Goal: Navigation & Orientation: Find specific page/section

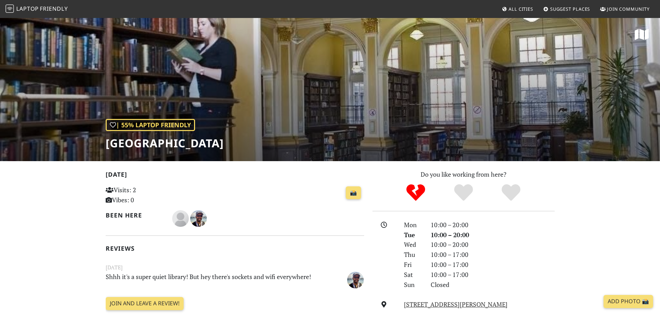
click at [560, 10] on span "Suggest Places" at bounding box center [570, 9] width 40 height 6
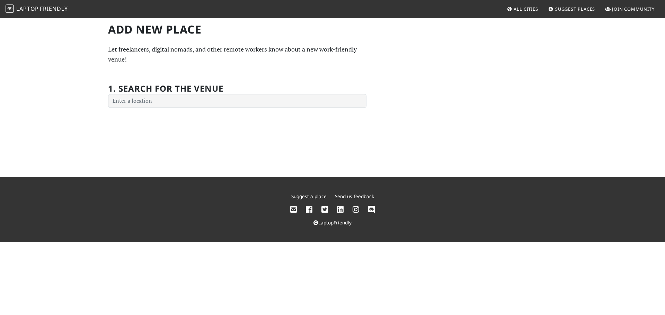
click at [530, 11] on span "All Cities" at bounding box center [525, 9] width 25 height 6
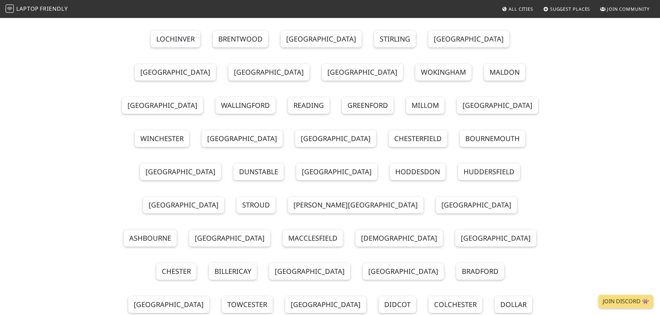
scroll to position [69, 0]
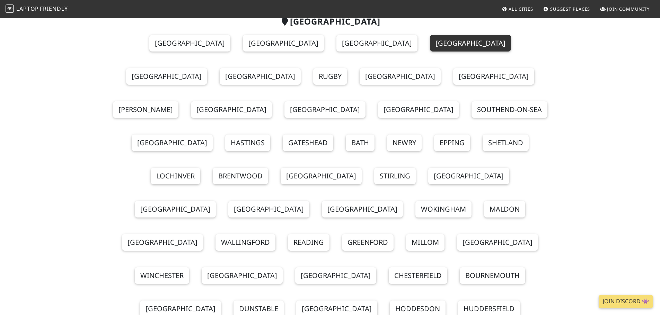
click at [430, 48] on link "Edinburgh" at bounding box center [470, 43] width 81 height 17
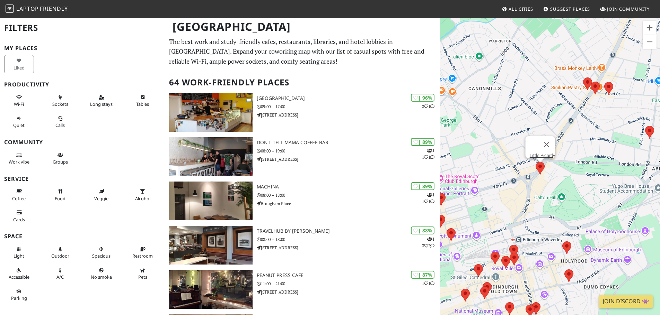
click at [535, 162] on area at bounding box center [535, 162] width 0 height 0
click at [545, 153] on link "Little Picardy" at bounding box center [541, 155] width 25 height 5
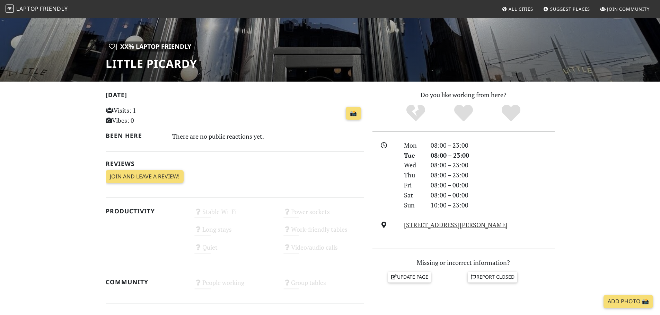
scroll to position [35, 0]
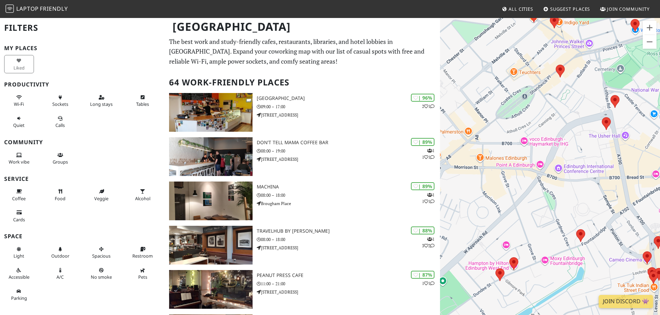
drag, startPoint x: 607, startPoint y: 173, endPoint x: 459, endPoint y: 207, distance: 151.1
click at [459, 207] on div "To navigate, press the arrow keys." at bounding box center [550, 174] width 220 height 315
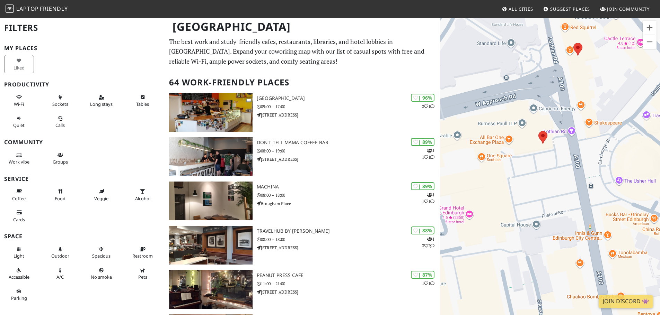
drag, startPoint x: 562, startPoint y: 187, endPoint x: 548, endPoint y: 191, distance: 14.5
click at [548, 191] on div "To navigate, press the arrow keys." at bounding box center [550, 174] width 220 height 315
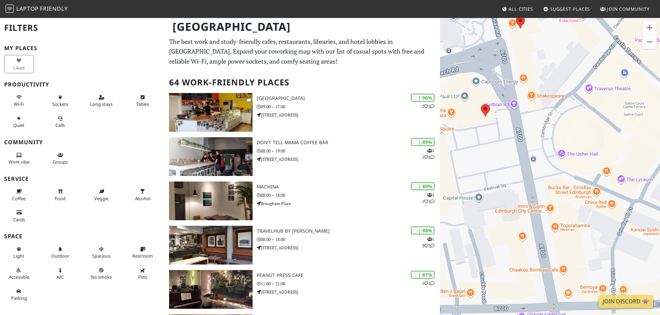
drag, startPoint x: 549, startPoint y: 183, endPoint x: 491, endPoint y: 157, distance: 63.5
click at [491, 157] on div "To navigate, press the arrow keys." at bounding box center [550, 174] width 220 height 315
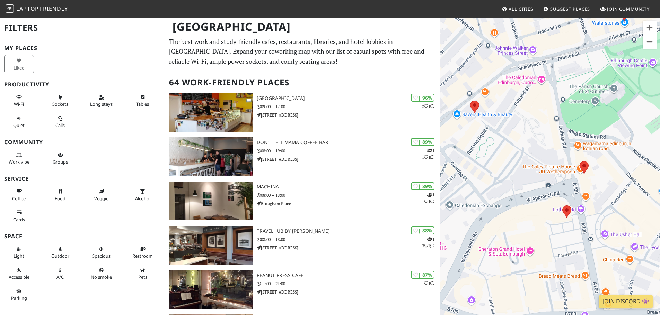
drag, startPoint x: 572, startPoint y: 77, endPoint x: 611, endPoint y: 169, distance: 100.1
click at [612, 181] on div "To navigate, press the arrow keys." at bounding box center [550, 174] width 220 height 315
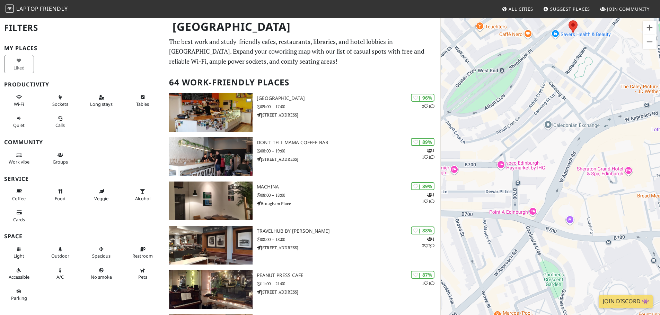
drag, startPoint x: 483, startPoint y: 157, endPoint x: 590, endPoint y: 66, distance: 140.4
click at [590, 66] on div "To navigate, press the arrow keys." at bounding box center [550, 174] width 220 height 315
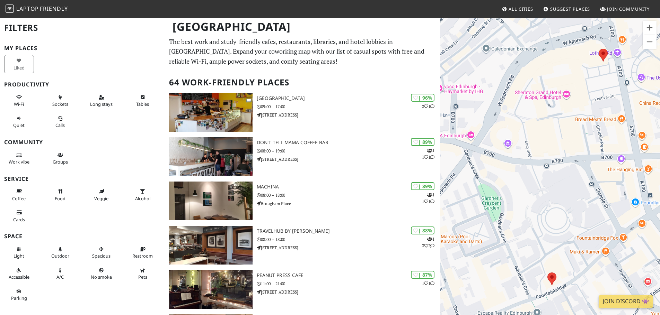
drag, startPoint x: 573, startPoint y: 242, endPoint x: 506, endPoint y: 176, distance: 94.5
click at [506, 176] on div "To navigate, press the arrow keys." at bounding box center [550, 174] width 220 height 315
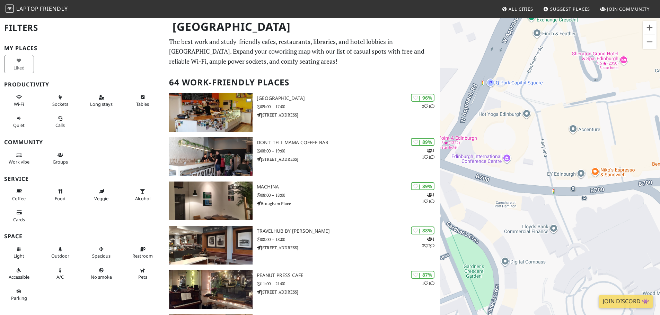
drag, startPoint x: 529, startPoint y: 229, endPoint x: 552, endPoint y: 254, distance: 34.1
click at [552, 254] on div "To navigate, press the arrow keys." at bounding box center [550, 174] width 220 height 315
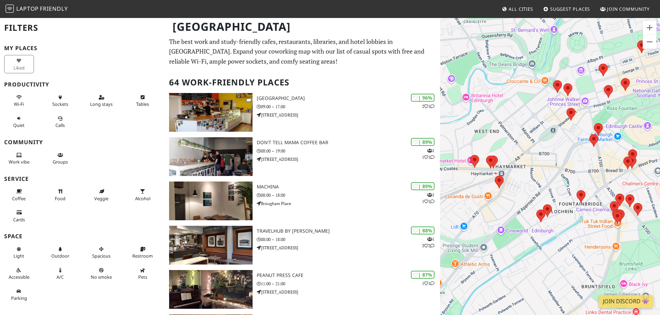
drag, startPoint x: 503, startPoint y: 212, endPoint x: 535, endPoint y: 179, distance: 46.3
click at [535, 179] on div "To navigate, press the arrow keys." at bounding box center [550, 174] width 220 height 315
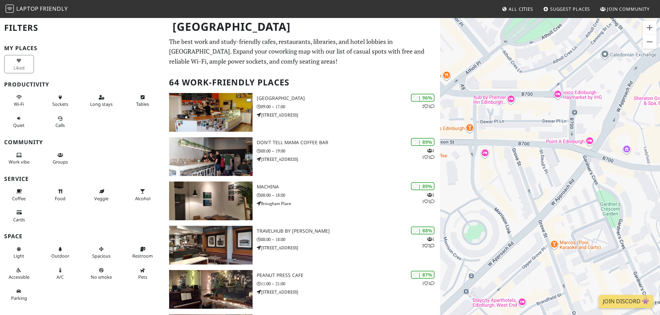
drag, startPoint x: 610, startPoint y: 176, endPoint x: 500, endPoint y: 173, distance: 110.1
click at [500, 173] on div "To navigate, press the arrow keys." at bounding box center [550, 174] width 220 height 315
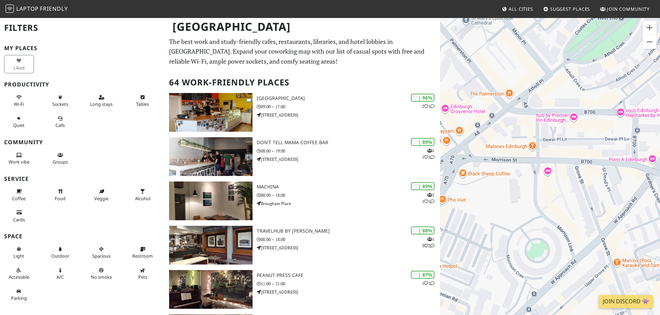
drag, startPoint x: 500, startPoint y: 194, endPoint x: 564, endPoint y: 212, distance: 66.5
click at [564, 212] on div "To navigate, press the arrow keys." at bounding box center [550, 174] width 220 height 315
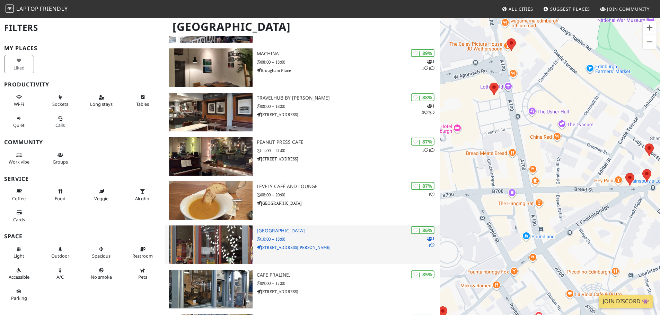
scroll to position [208, 0]
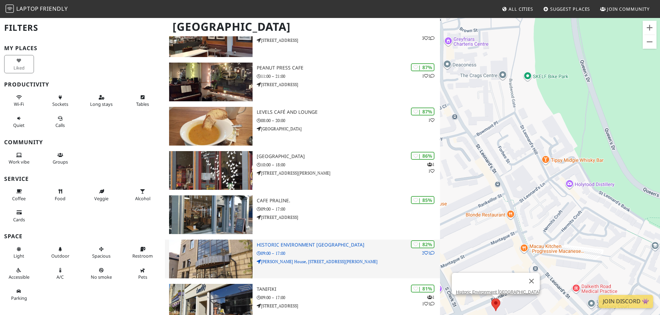
click at [318, 245] on h3 "Historic Environment [GEOGRAPHIC_DATA]" at bounding box center [348, 245] width 183 height 6
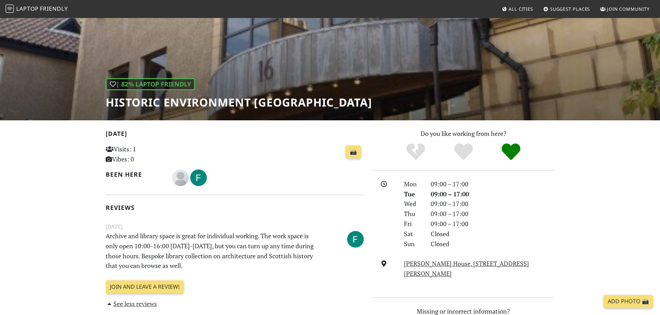
scroll to position [139, 0]
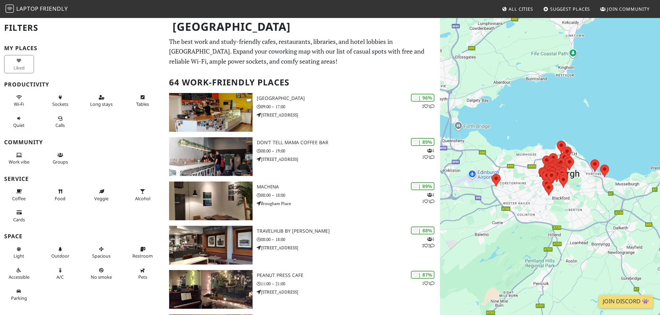
scroll to position [208, 0]
